Goal: Transaction & Acquisition: Purchase product/service

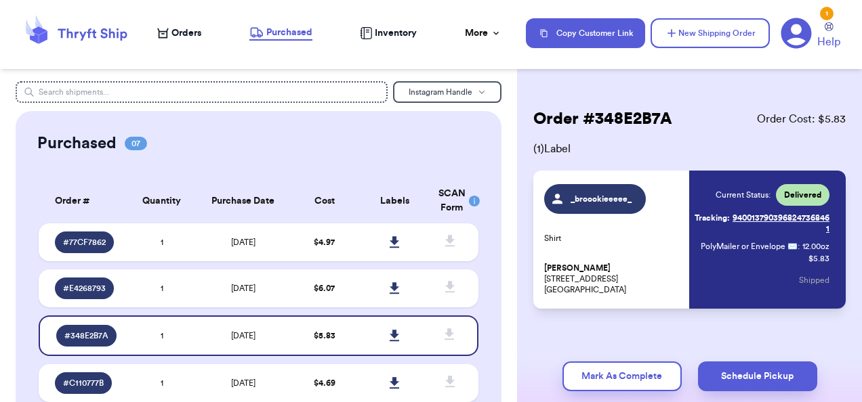
click at [167, 37] on icon at bounding box center [163, 33] width 12 height 10
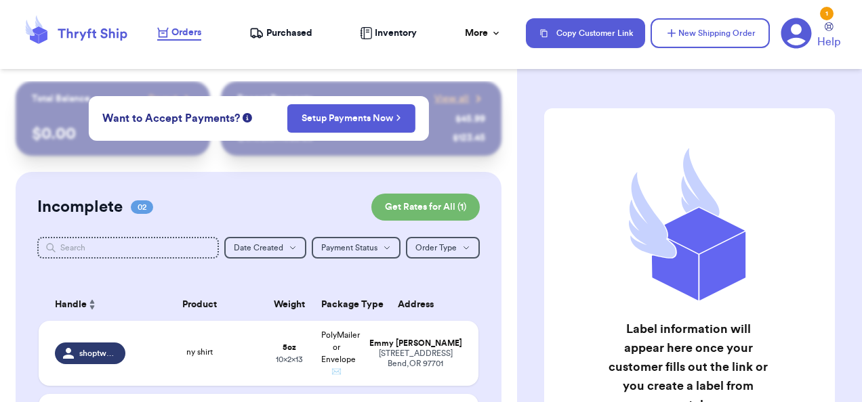
scroll to position [134, 0]
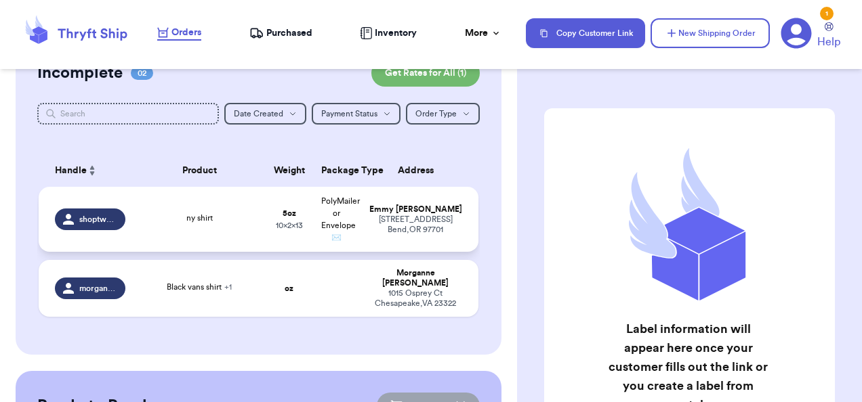
click at [381, 229] on div "[STREET_ADDRESS]" at bounding box center [415, 225] width 94 height 20
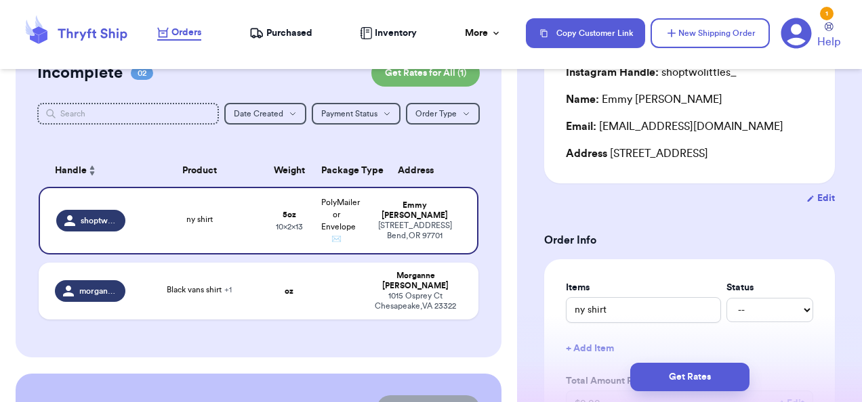
scroll to position [135, 0]
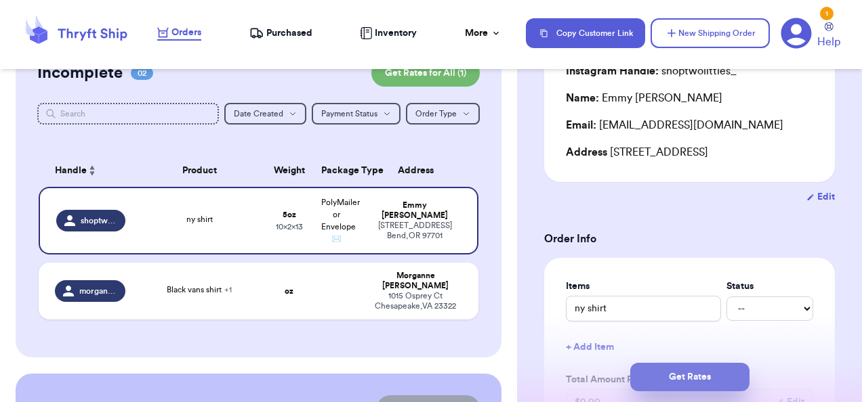
click at [699, 378] on button "Get Rates" at bounding box center [689, 377] width 119 height 28
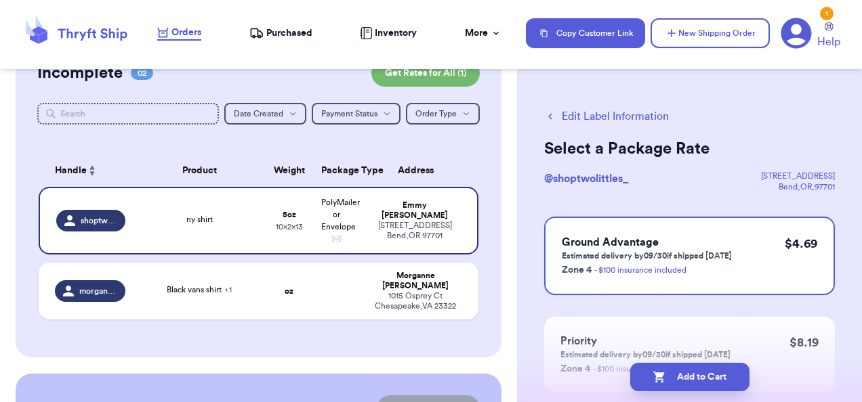
click at [699, 378] on button "Add to Cart" at bounding box center [689, 377] width 119 height 28
checkbox input "true"
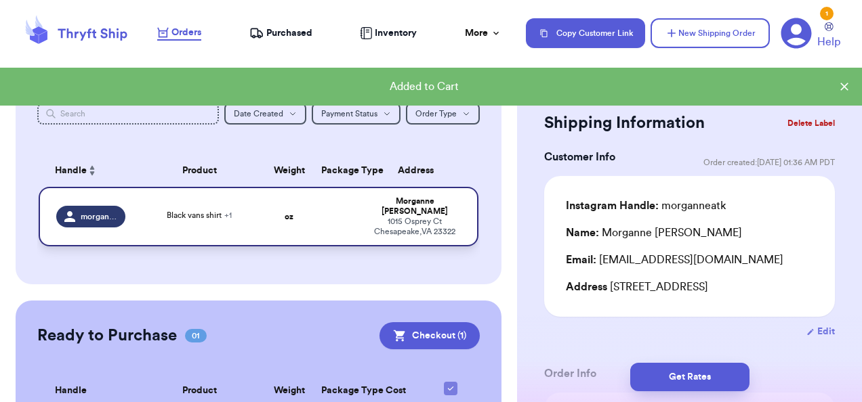
click at [405, 217] on div "1015 Osprey Ct Chesapeake , VA 23322" at bounding box center [414, 227] width 93 height 20
click at [236, 215] on div "Black vans shirt + 1" at bounding box center [200, 216] width 116 height 15
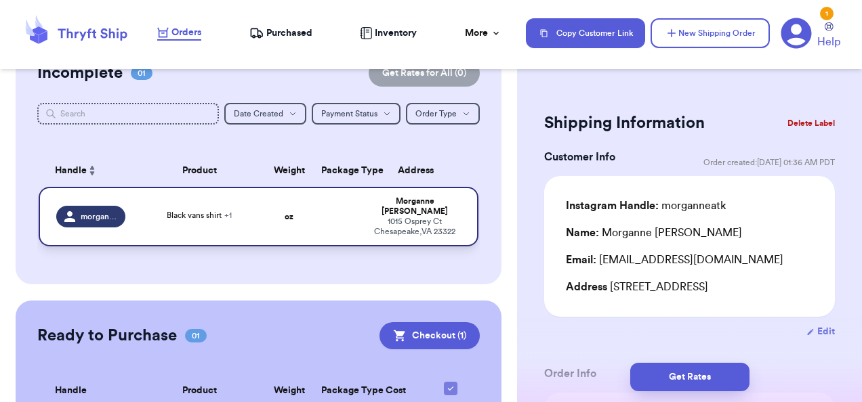
click at [244, 209] on div "Black vans shirt + 1" at bounding box center [200, 216] width 116 height 15
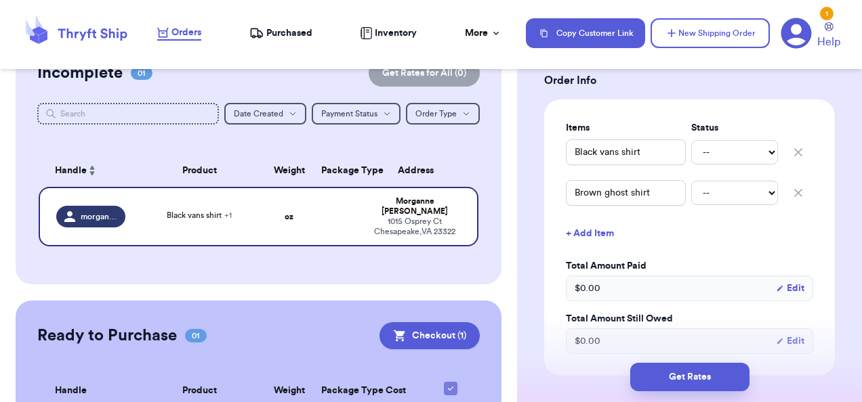
scroll to position [295, 0]
click at [748, 155] on select "-- Paid Owes" at bounding box center [734, 151] width 87 height 24
select select "paid"
click at [691, 139] on select "-- Paid Owes" at bounding box center [734, 151] width 87 height 24
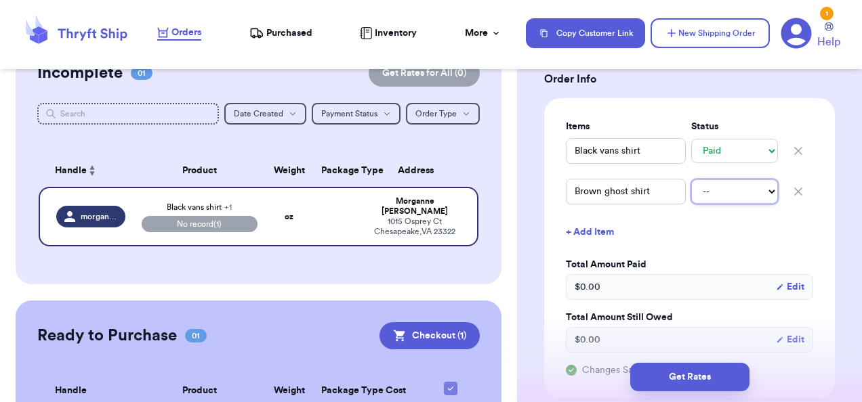
click at [738, 187] on select "-- Paid Owes" at bounding box center [734, 191] width 87 height 24
select select "paid"
click at [691, 179] on select "-- Paid Owes" at bounding box center [734, 191] width 87 height 24
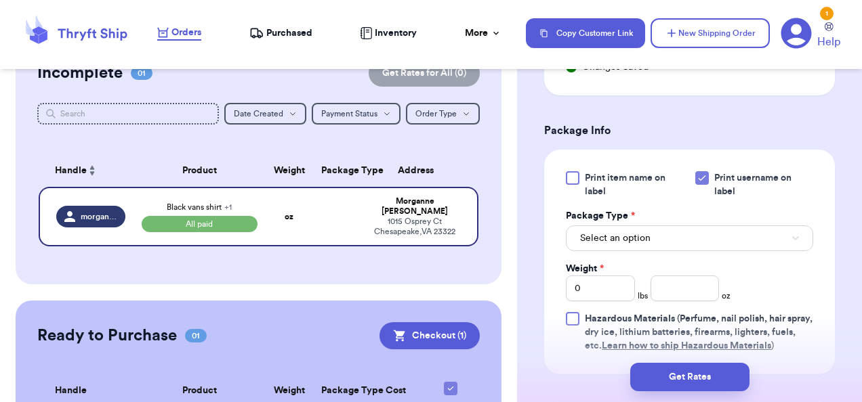
scroll to position [603, 0]
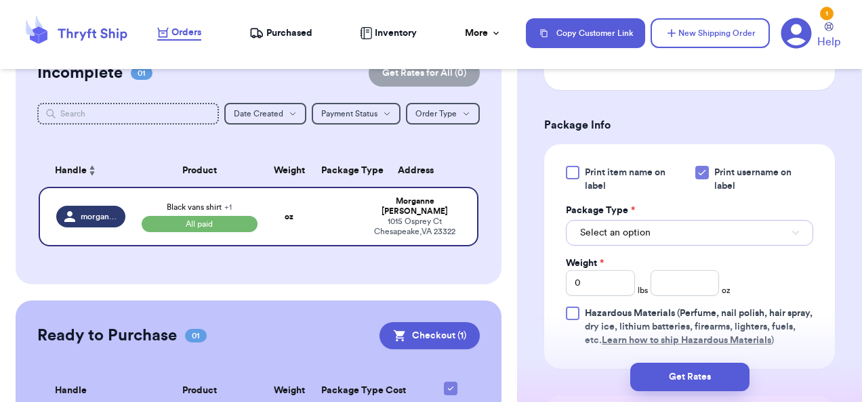
click at [660, 234] on button "Select an option" at bounding box center [689, 233] width 247 height 26
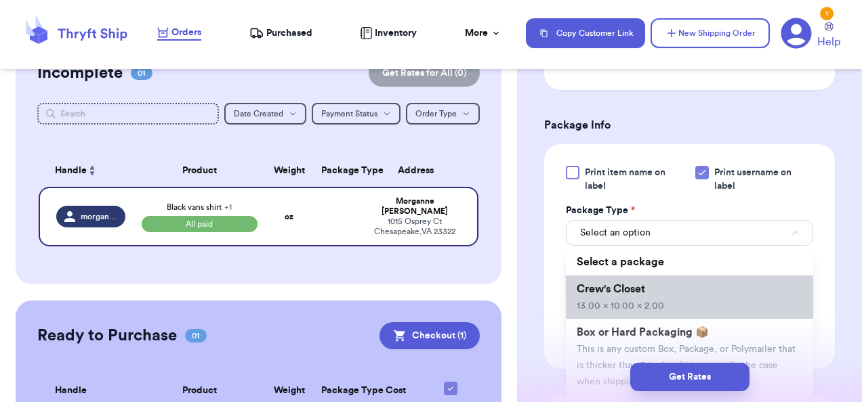
click at [641, 295] on li "Crew's Closet 13.00 x 10.00 x 2.00" at bounding box center [689, 297] width 247 height 43
type input "13"
type input "10"
type input "2"
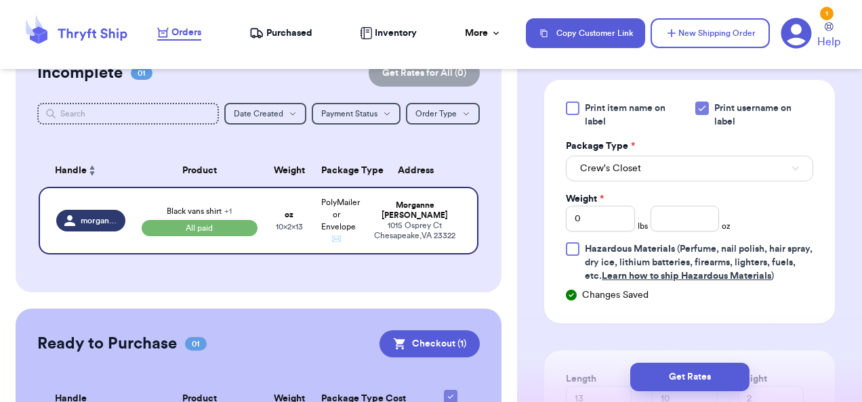
scroll to position [673, 0]
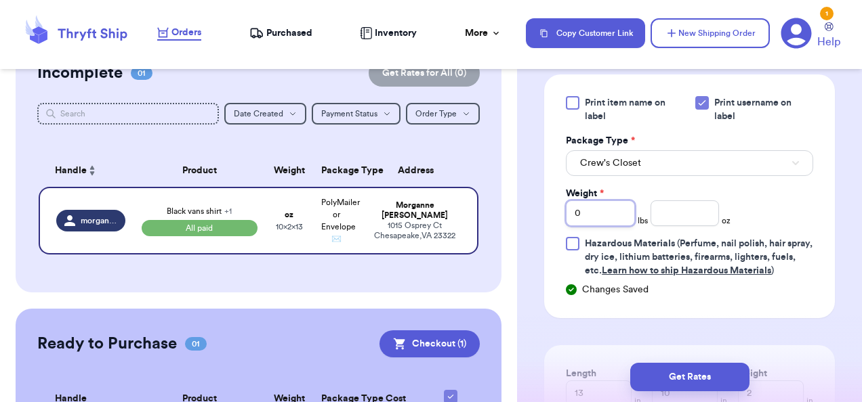
click at [602, 214] on input "0" at bounding box center [600, 213] width 69 height 26
type input "1"
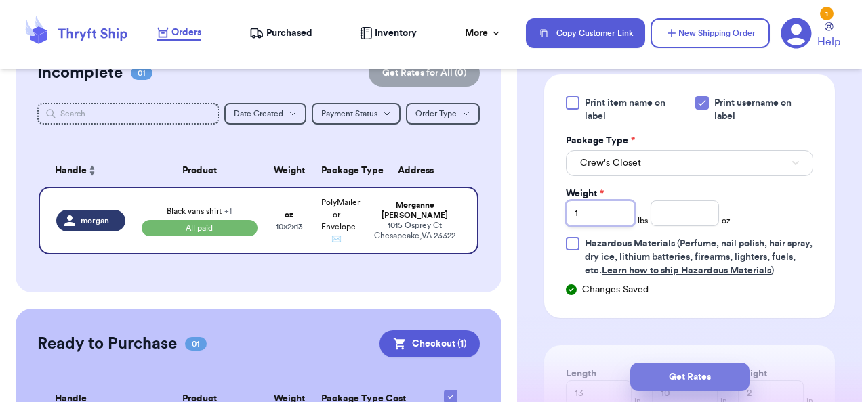
type input "1"
click at [671, 384] on button "Get Rates" at bounding box center [689, 377] width 119 height 28
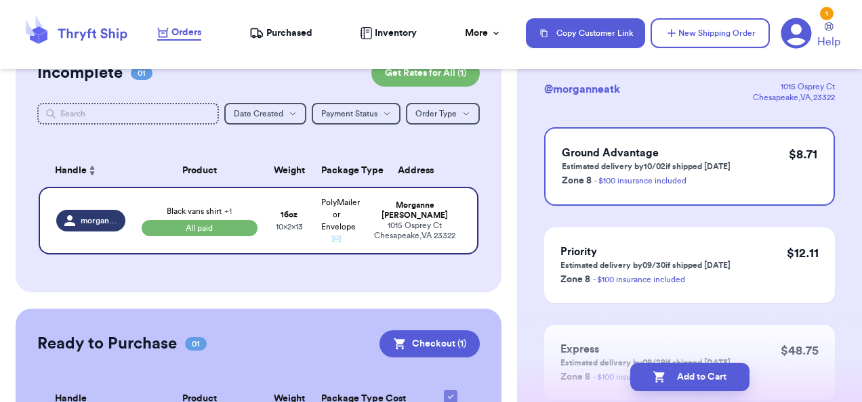
scroll to position [71, 0]
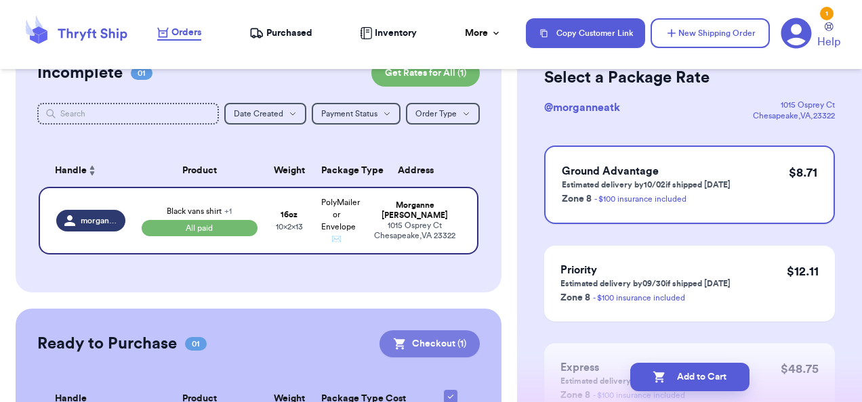
click at [423, 340] on button "Checkout ( 1 )" at bounding box center [429, 344] width 100 height 27
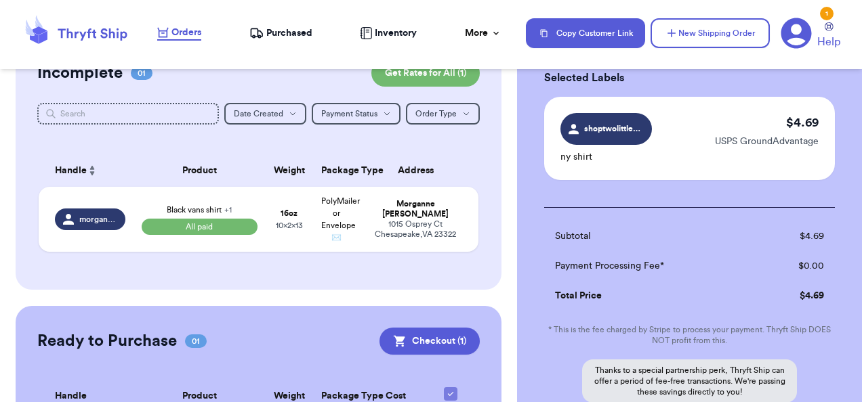
scroll to position [216, 0]
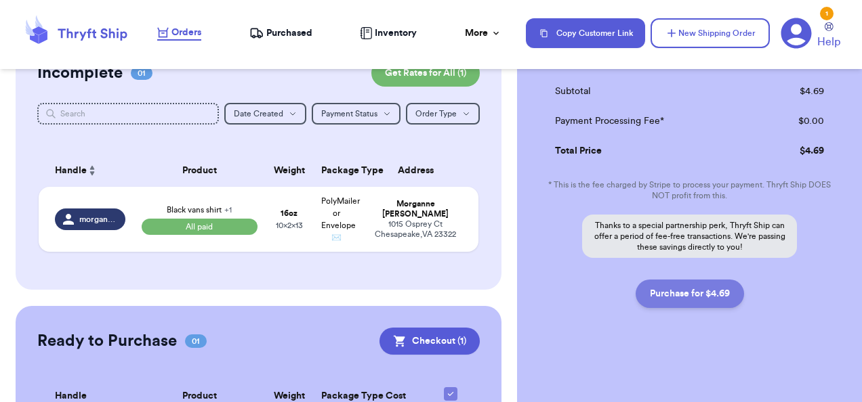
click at [681, 301] on button "Purchase for $4.69" at bounding box center [689, 294] width 108 height 28
checkbox input "false"
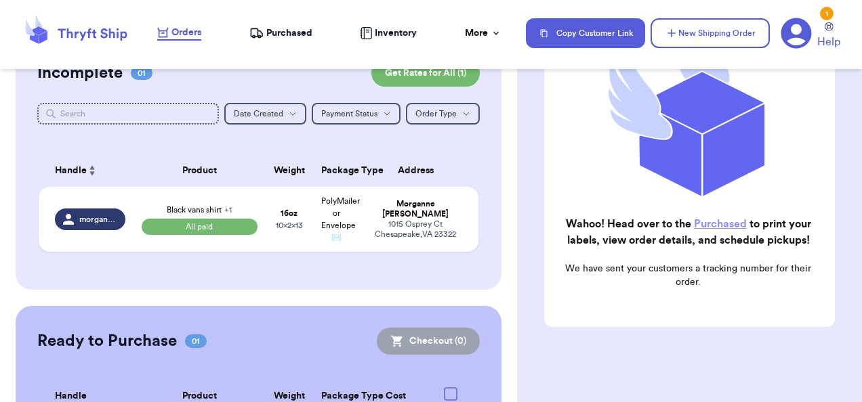
checkbox input "true"
click at [287, 24] on nav "Orders Purchased Inventory More Stats Completed Orders Payments Payouts Copy Cu…" at bounding box center [503, 33] width 718 height 45
click at [286, 35] on span "Purchased" at bounding box center [289, 33] width 46 height 14
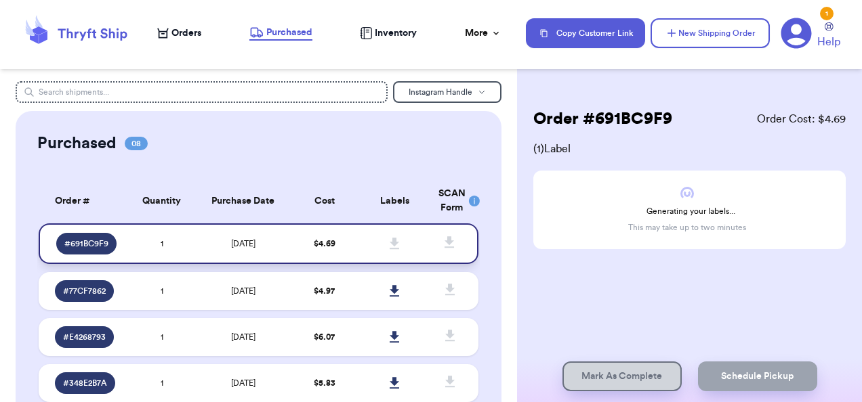
click at [394, 241] on span at bounding box center [395, 244] width 30 height 30
click at [381, 234] on span at bounding box center [395, 244] width 30 height 30
click at [102, 236] on div "# 691BC9F9" at bounding box center [86, 244] width 60 height 22
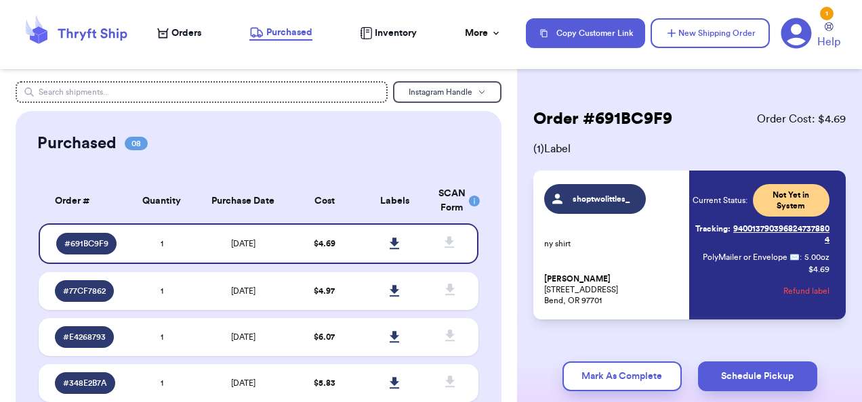
click at [173, 37] on span "Orders" at bounding box center [186, 33] width 30 height 14
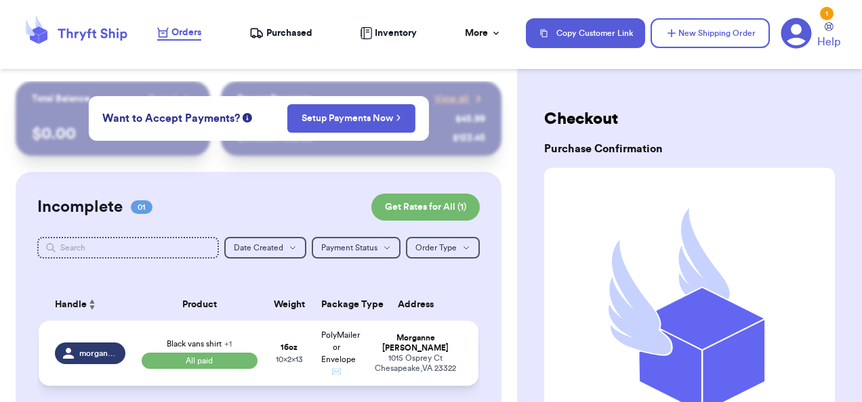
click at [386, 357] on div "1015 Osprey Ct Chesapeake , VA 23322" at bounding box center [415, 364] width 94 height 20
select select "paid"
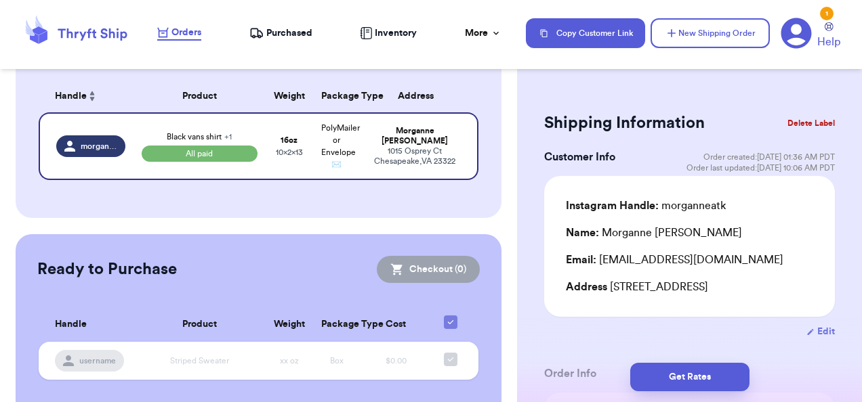
scroll to position [209, 0]
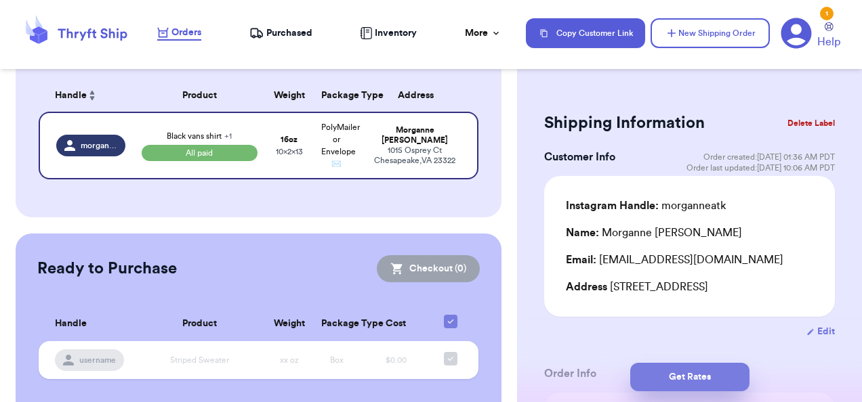
click at [694, 377] on button "Get Rates" at bounding box center [689, 377] width 119 height 28
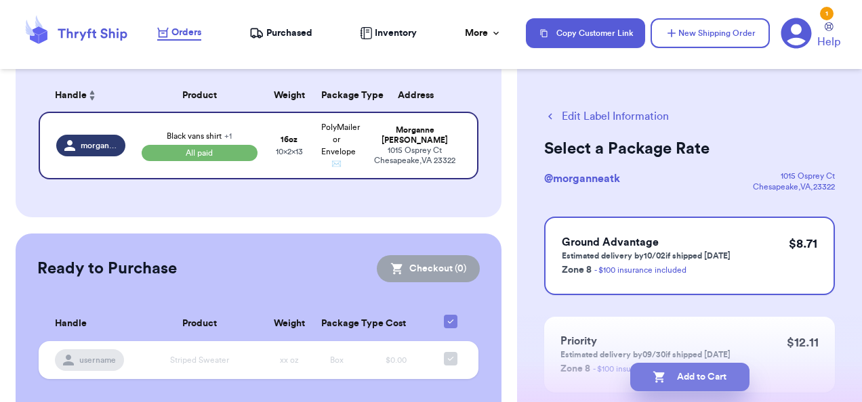
click at [702, 379] on button "Add to Cart" at bounding box center [689, 377] width 119 height 28
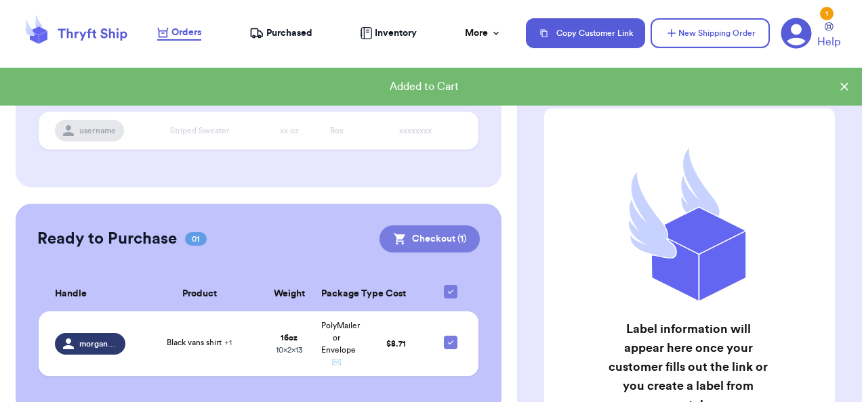
click at [425, 231] on button "Checkout ( 1 )" at bounding box center [429, 239] width 100 height 27
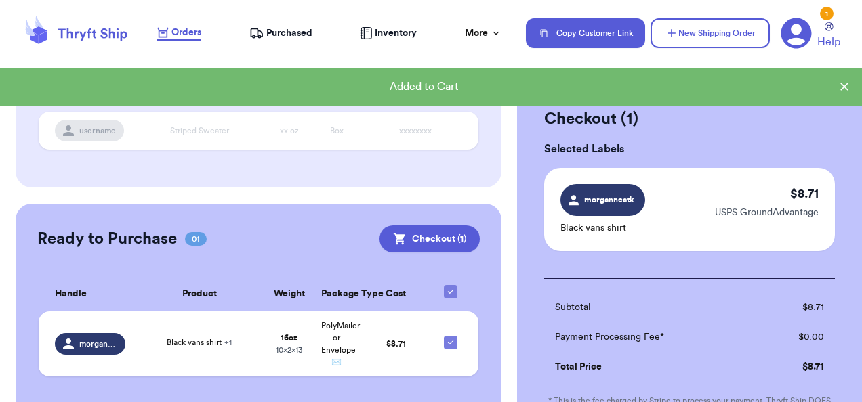
scroll to position [216, 0]
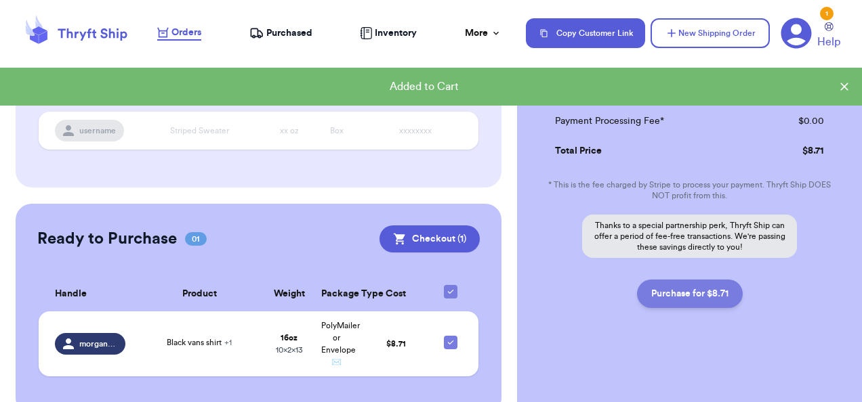
click at [681, 291] on button "Purchase for $8.71" at bounding box center [690, 294] width 106 height 28
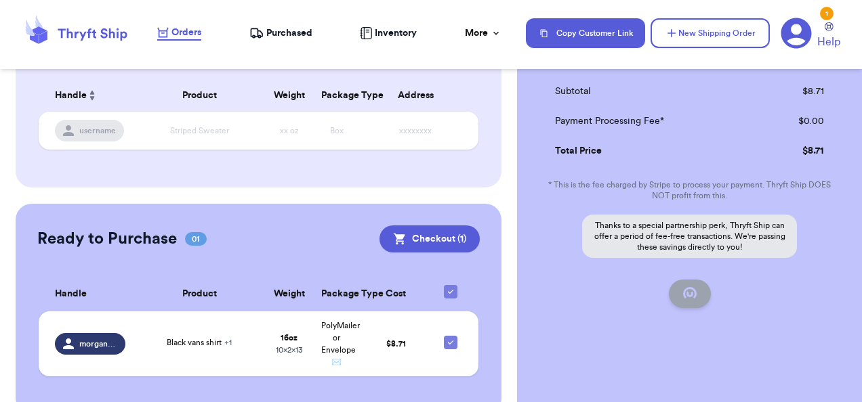
checkbox input "false"
checkbox input "true"
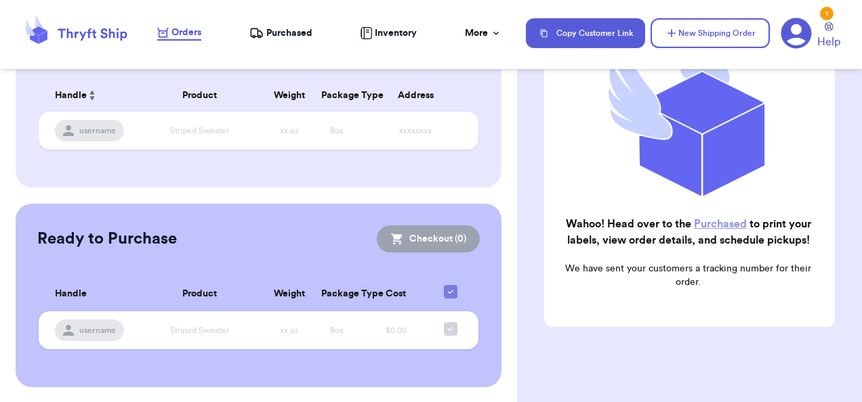
click at [264, 34] on div "Purchased" at bounding box center [280, 33] width 63 height 14
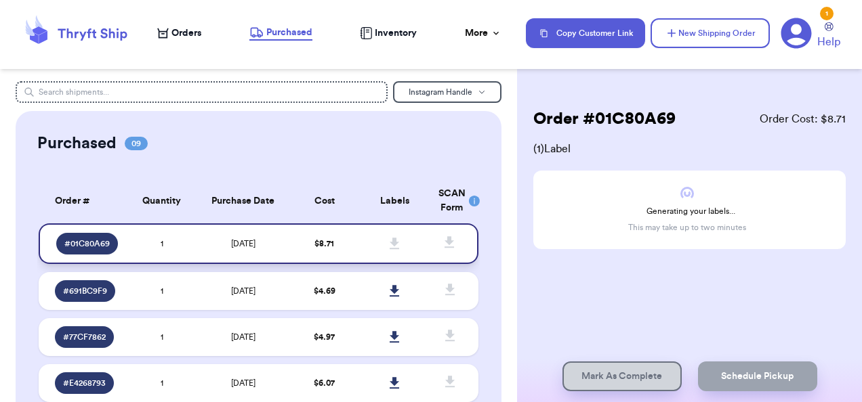
click at [382, 234] on span at bounding box center [395, 244] width 30 height 30
